Goal: Task Accomplishment & Management: Manage account settings

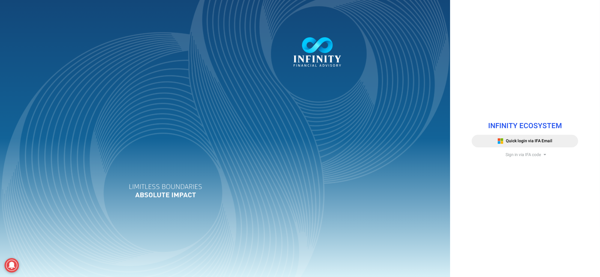
click at [512, 156] on span "Sign in via IFA code" at bounding box center [522, 154] width 35 height 6
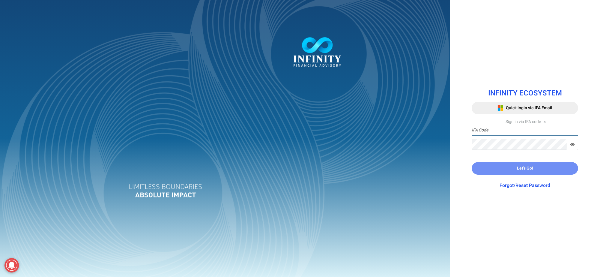
type input "IFA0052"
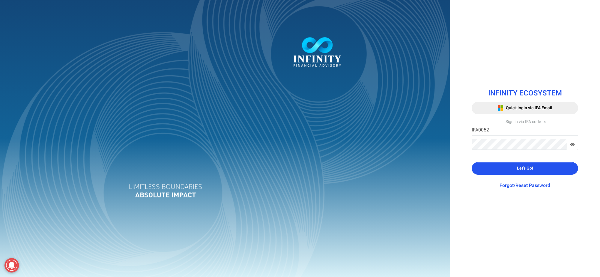
click at [512, 168] on button "Let's Go!" at bounding box center [525, 168] width 106 height 13
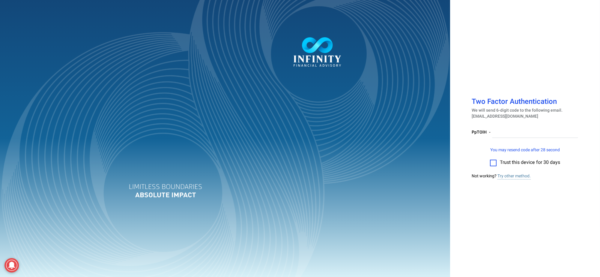
click at [493, 162] on label at bounding box center [493, 162] width 7 height 7
click at [493, 161] on input "checkbox" at bounding box center [493, 161] width 0 height 0
click at [500, 131] on input "number" at bounding box center [535, 132] width 86 height 11
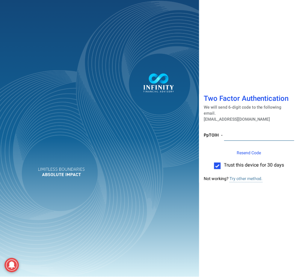
click at [250, 135] on input "number" at bounding box center [259, 135] width 70 height 11
paste input "036326"
type input "036326"
